Goal: Information Seeking & Learning: Understand process/instructions

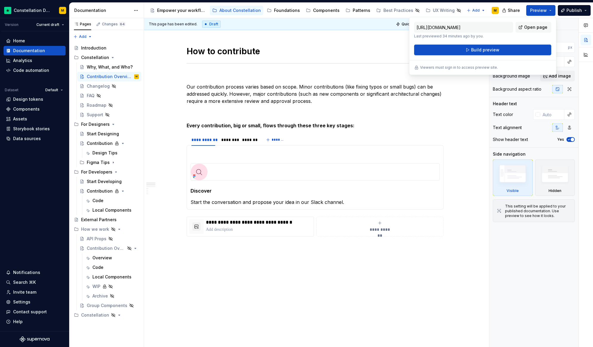
scroll to position [555, 0]
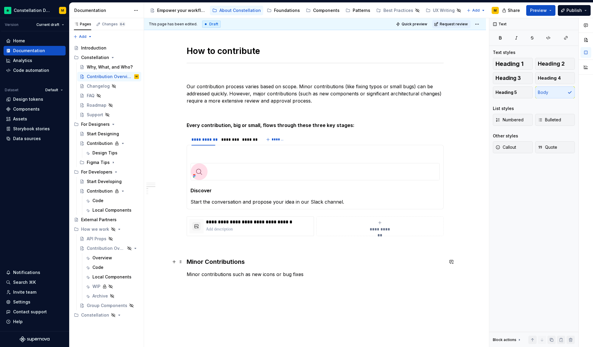
click at [192, 259] on h3 "Minor Contributions" at bounding box center [315, 262] width 257 height 8
click at [307, 276] on p "Minor contributions such as new icons or bug fixes" at bounding box center [315, 274] width 257 height 7
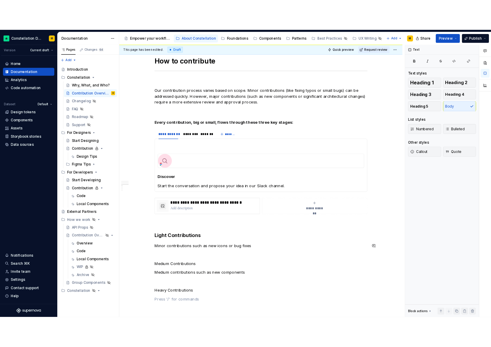
scroll to position [579, 0]
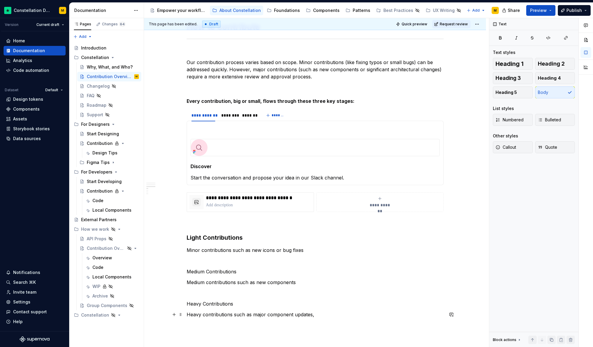
click at [265, 313] on p "Heavy contributions such as major component updates," at bounding box center [315, 314] width 257 height 7
click at [339, 313] on p "Heavy contributions such as major token or component updates," at bounding box center [315, 314] width 257 height 7
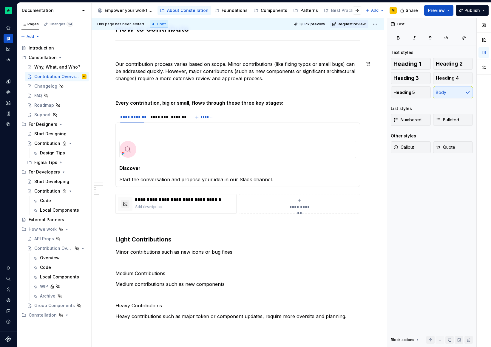
scroll to position [574, 0]
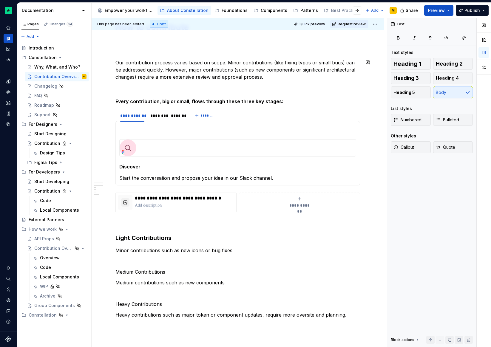
type textarea "*"
